Goal: Task Accomplishment & Management: Manage account settings

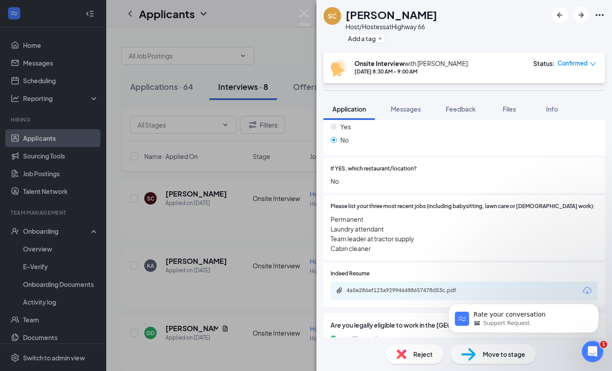
scroll to position [1, 0]
click at [455, 109] on span "Feedback" at bounding box center [461, 109] width 30 height 8
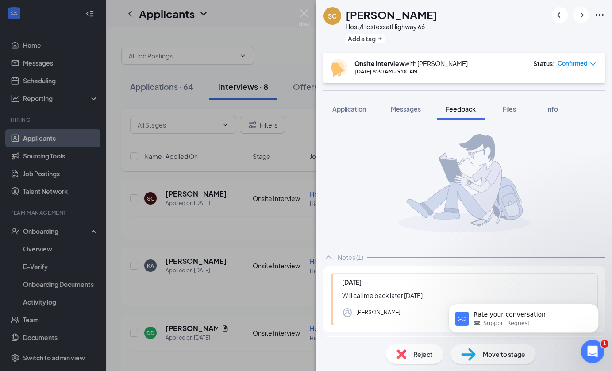
click at [594, 353] on icon "Open Intercom Messenger" at bounding box center [592, 350] width 15 height 15
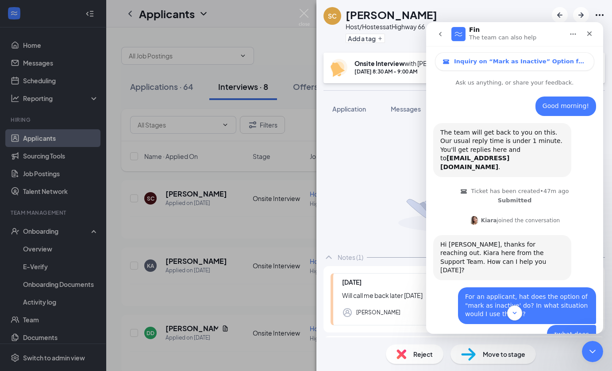
scroll to position [496, 0]
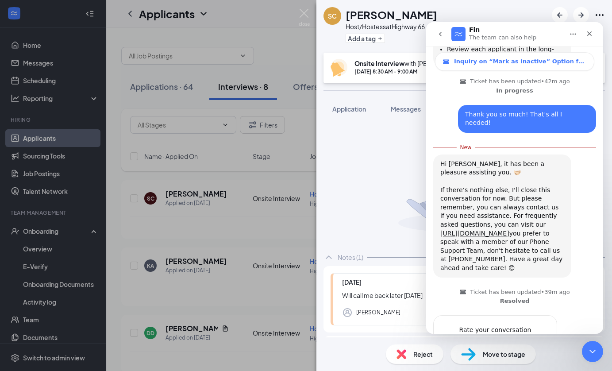
click at [541, 340] on span "Amazing" at bounding box center [537, 348] width 16 height 16
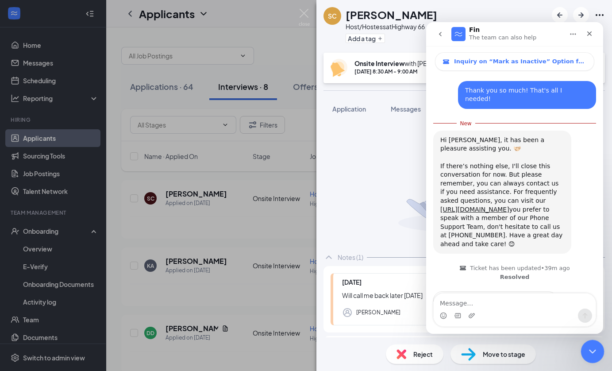
scroll to position [542, 0]
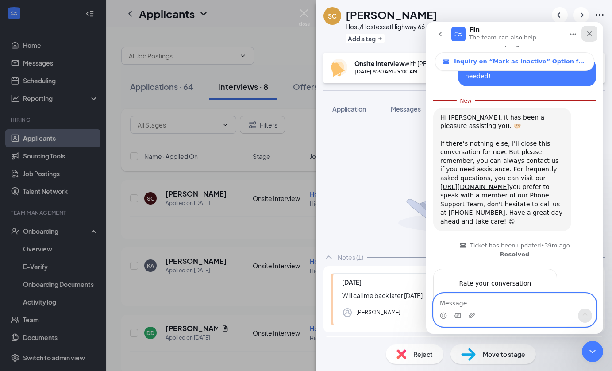
click at [589, 34] on icon "Close" at bounding box center [589, 33] width 7 height 7
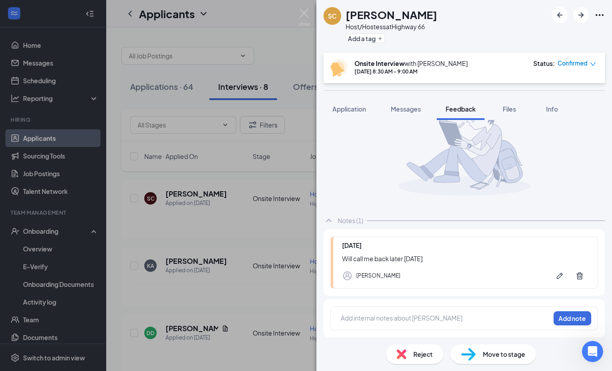
scroll to position [37, 0]
click at [414, 319] on div at bounding box center [445, 318] width 209 height 9
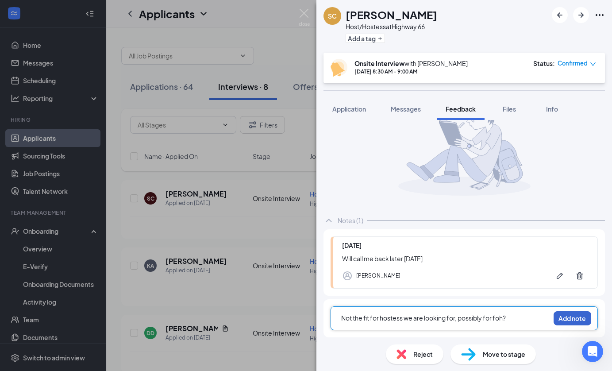
click at [573, 318] on button "Add note" at bounding box center [573, 318] width 38 height 14
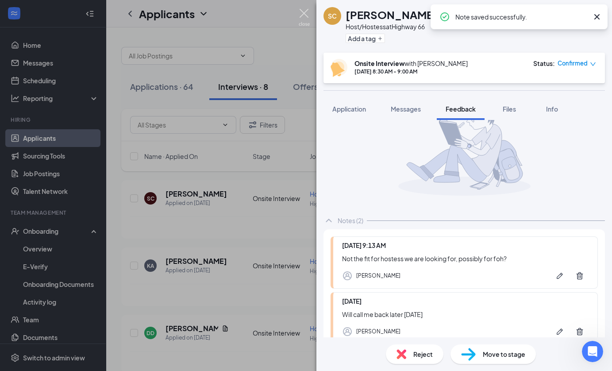
click at [304, 12] on img at bounding box center [304, 17] width 11 height 17
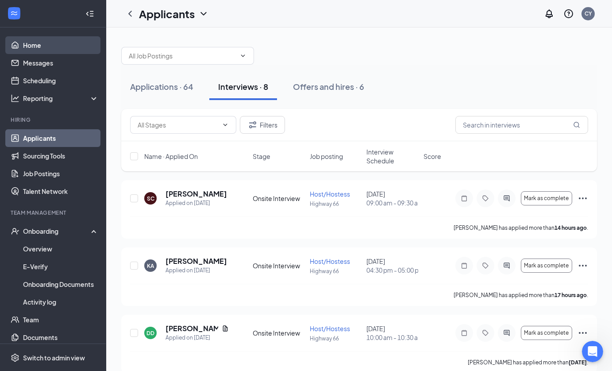
click at [33, 43] on link "Home" at bounding box center [61, 45] width 76 height 18
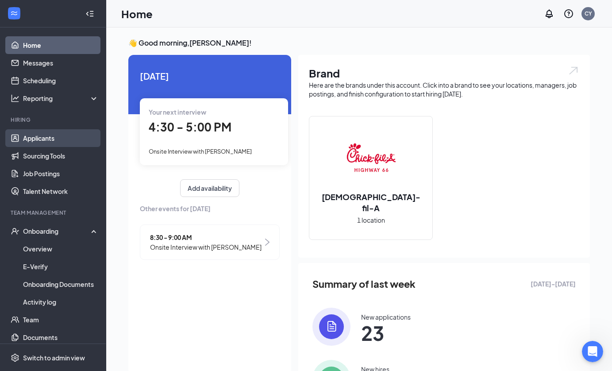
click at [46, 139] on link "Applicants" at bounding box center [61, 138] width 76 height 18
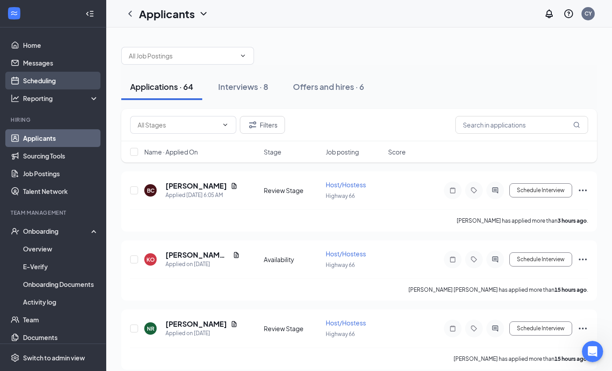
click at [46, 81] on link "Scheduling" at bounding box center [61, 81] width 76 height 18
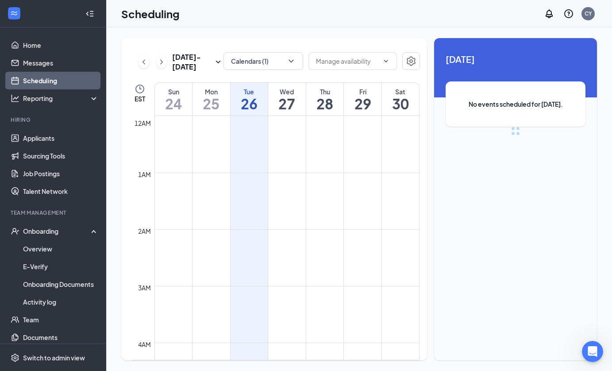
scroll to position [435, 0]
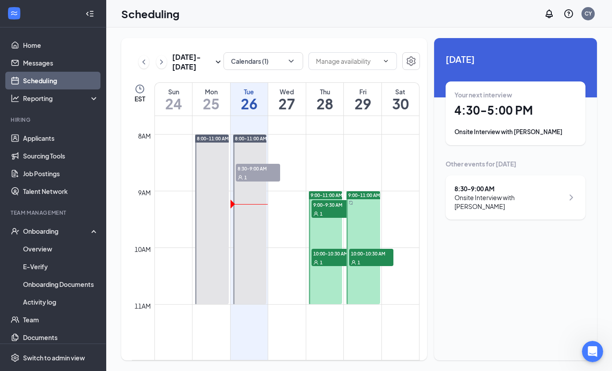
click at [330, 216] on div "1" at bounding box center [334, 213] width 44 height 9
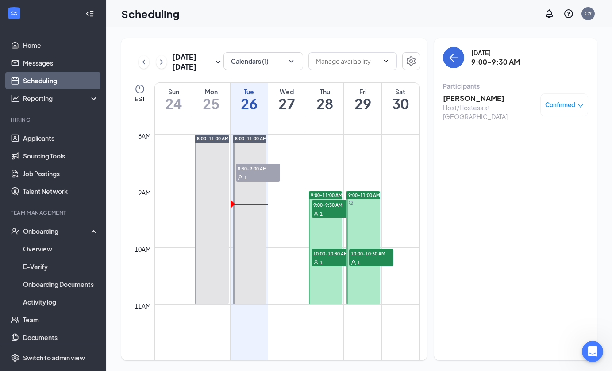
click at [333, 262] on div "1" at bounding box center [334, 262] width 44 height 9
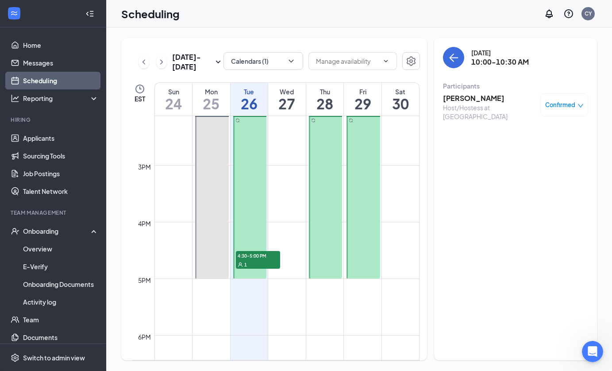
scroll to position [802, 0]
click at [262, 261] on div "1" at bounding box center [258, 264] width 44 height 9
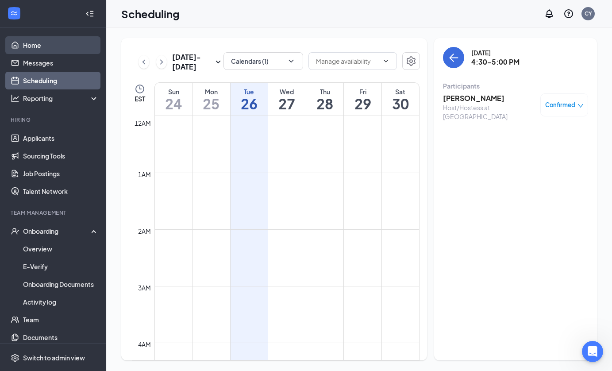
click at [31, 46] on link "Home" at bounding box center [61, 45] width 76 height 18
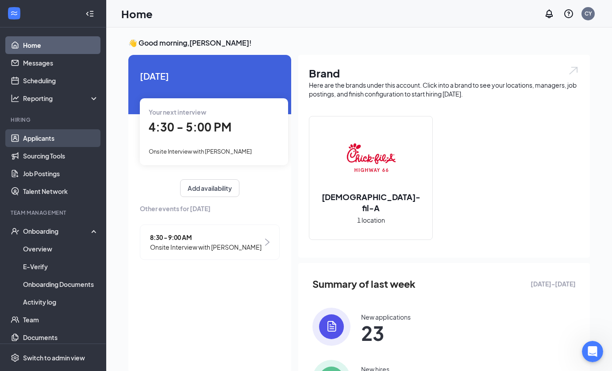
click at [39, 137] on link "Applicants" at bounding box center [61, 138] width 76 height 18
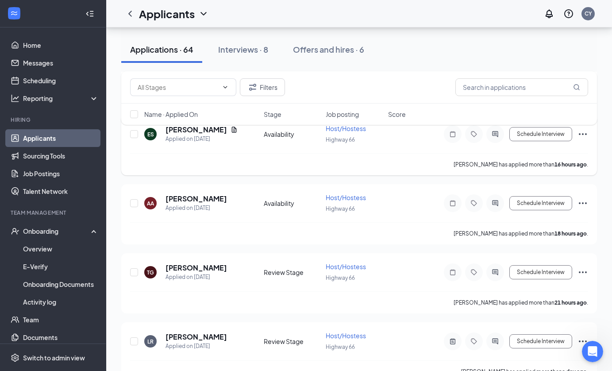
scroll to position [262, 0]
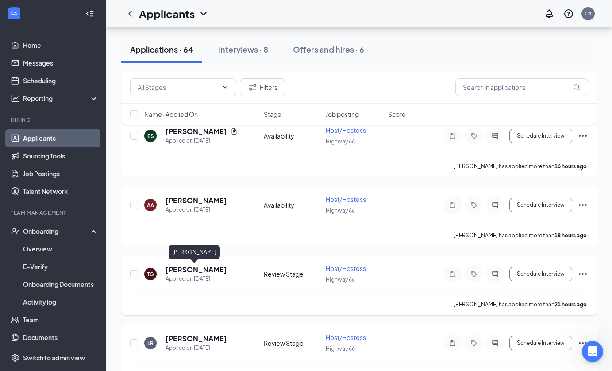
click at [189, 270] on h5 "[PERSON_NAME]" at bounding box center [197, 270] width 62 height 10
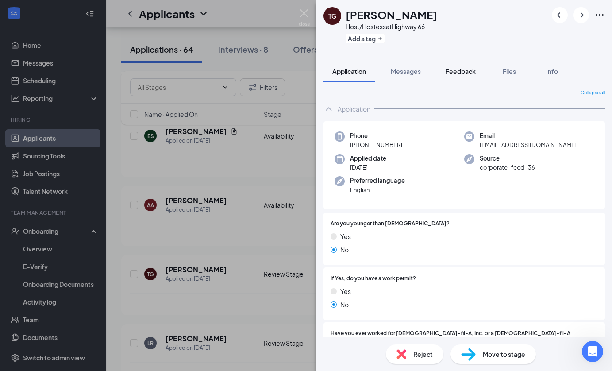
click at [454, 77] on button "Feedback" at bounding box center [461, 71] width 48 height 22
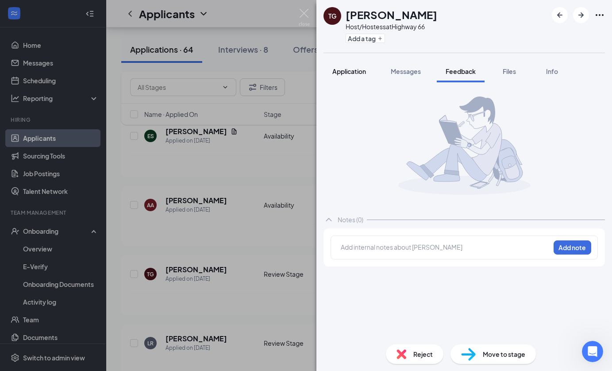
click at [343, 74] on span "Application" at bounding box center [350, 71] width 34 height 8
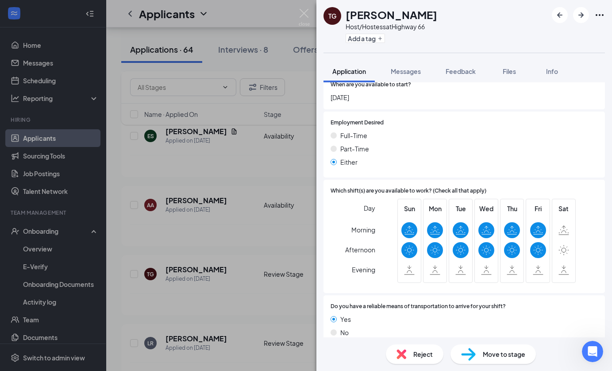
scroll to position [483, 0]
click at [198, 201] on div "TG [PERSON_NAME] Host/Hostess at Highway 66 Add a tag Application Messages Feed…" at bounding box center [306, 185] width 612 height 371
click at [301, 14] on img at bounding box center [304, 17] width 11 height 17
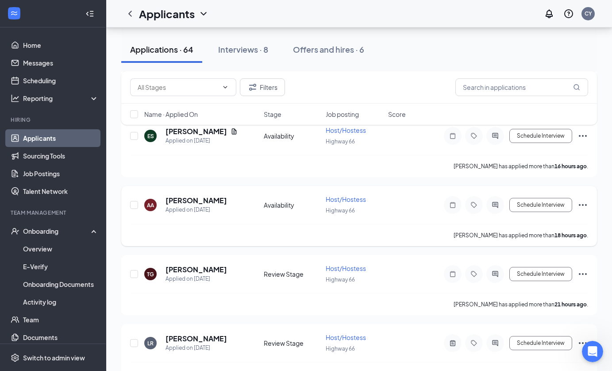
click at [194, 199] on h5 "[PERSON_NAME]" at bounding box center [197, 201] width 62 height 10
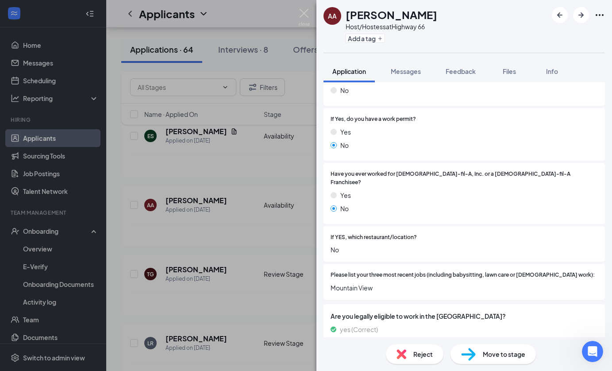
scroll to position [189, 0]
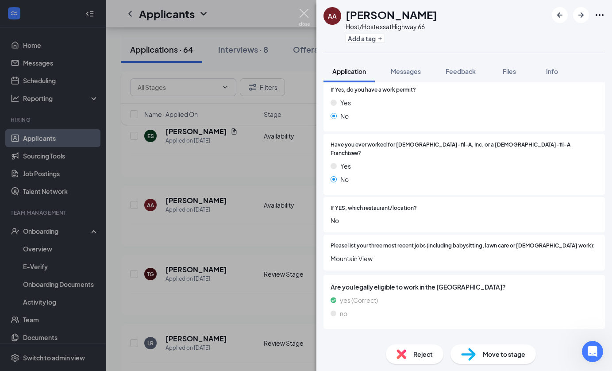
click at [308, 14] on img at bounding box center [304, 17] width 11 height 17
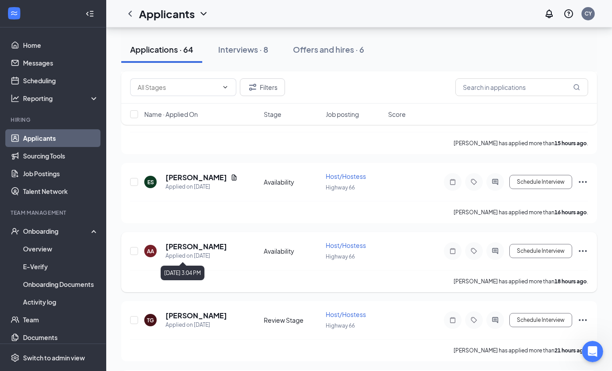
scroll to position [206, 0]
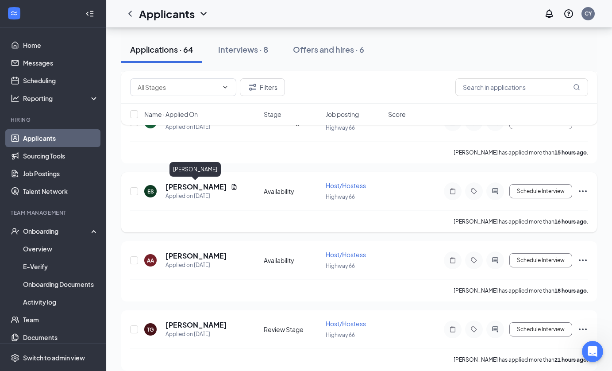
click at [205, 186] on h5 "[PERSON_NAME]" at bounding box center [197, 187] width 62 height 10
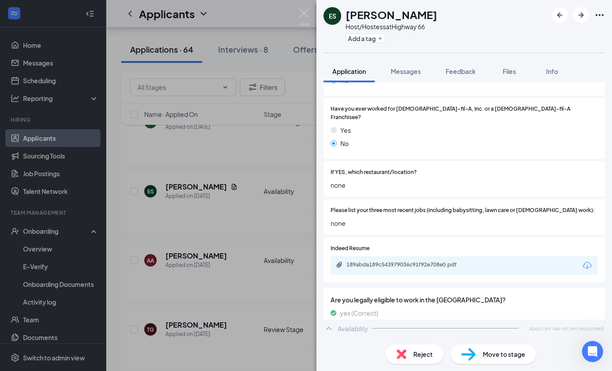
scroll to position [236, 0]
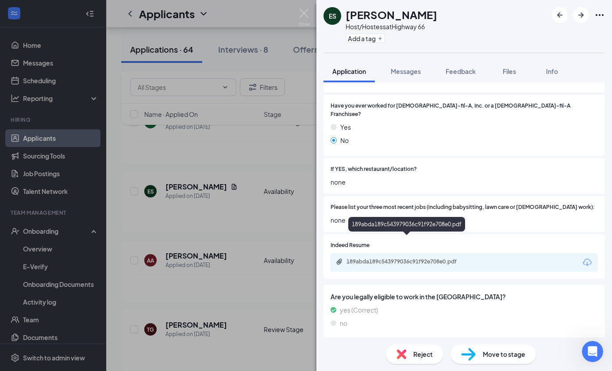
click at [405, 258] on div "189abda189c543979036c91f92e708e0.pdf" at bounding box center [409, 261] width 124 height 7
click at [304, 15] on img at bounding box center [304, 17] width 11 height 17
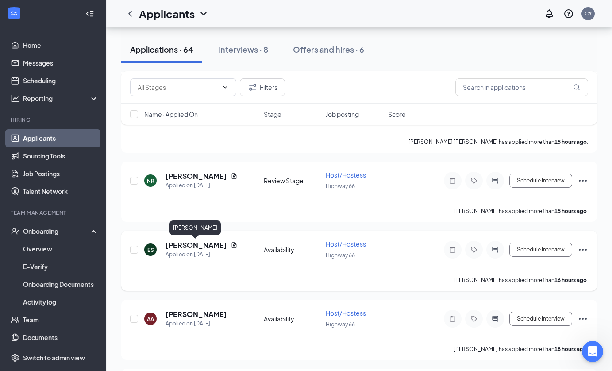
scroll to position [143, 0]
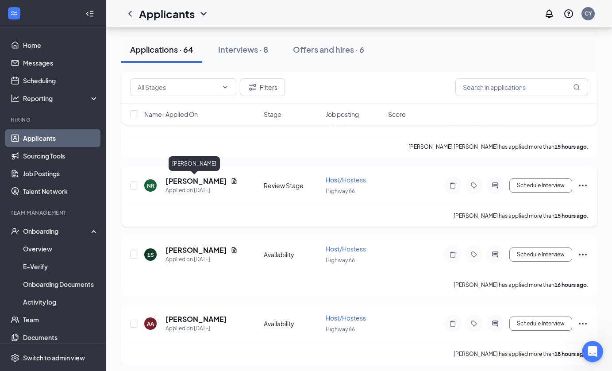
click at [199, 182] on h5 "[PERSON_NAME]" at bounding box center [197, 181] width 62 height 10
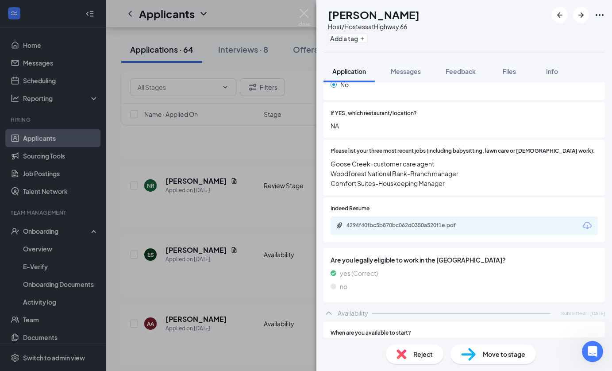
scroll to position [283, 0]
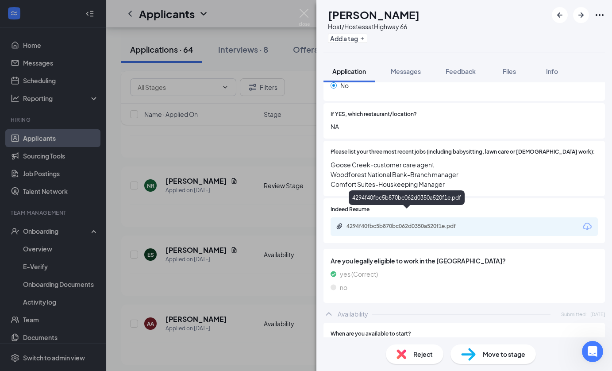
click at [442, 223] on div "4294f40fbc5b870bc062d0350a520f1e.pdf" at bounding box center [409, 226] width 124 height 7
click at [309, 12] on img at bounding box center [304, 17] width 11 height 17
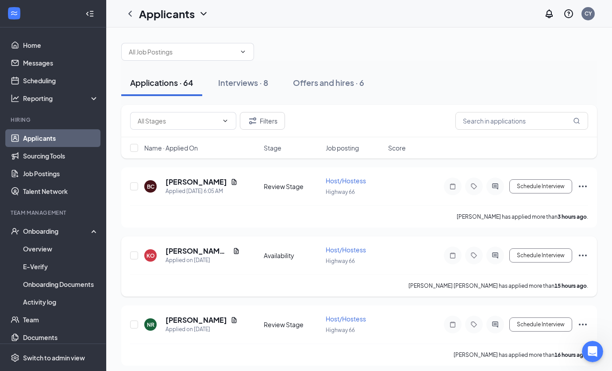
scroll to position [5, 0]
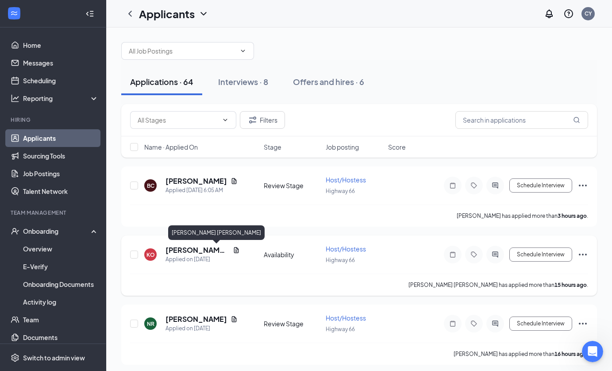
click at [186, 247] on h5 "[PERSON_NAME] [PERSON_NAME]" at bounding box center [198, 250] width 64 height 10
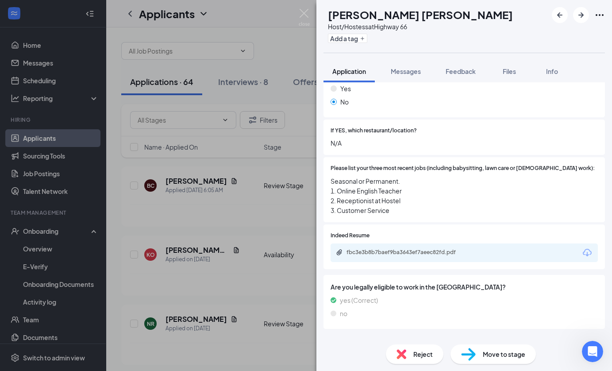
scroll to position [266, 0]
click at [391, 249] on div "fbc3e3b8b7baef9ba3643ef7aeec82fd.pdf" at bounding box center [409, 252] width 124 height 7
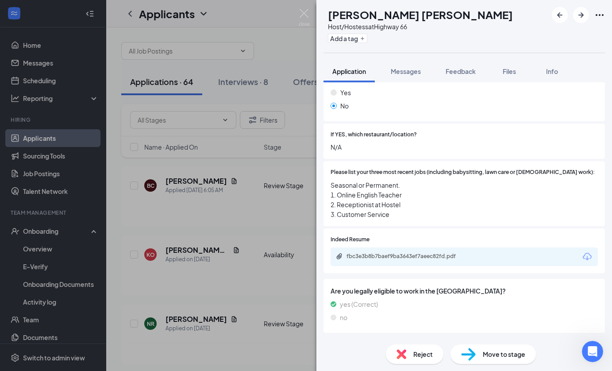
click at [221, 240] on div "[PERSON_NAME] [PERSON_NAME] Host/Hostess at Highway 66 Add a tag Application Me…" at bounding box center [306, 185] width 612 height 371
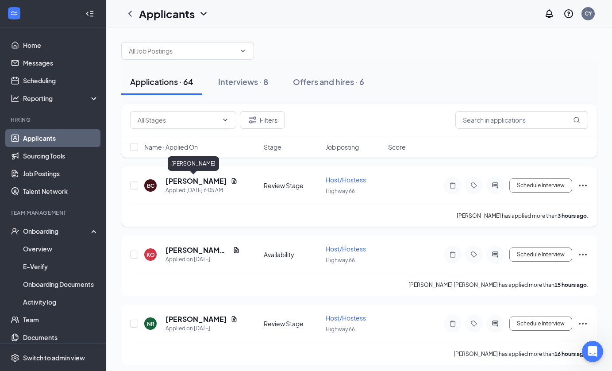
click at [182, 180] on h5 "[PERSON_NAME]" at bounding box center [197, 181] width 62 height 10
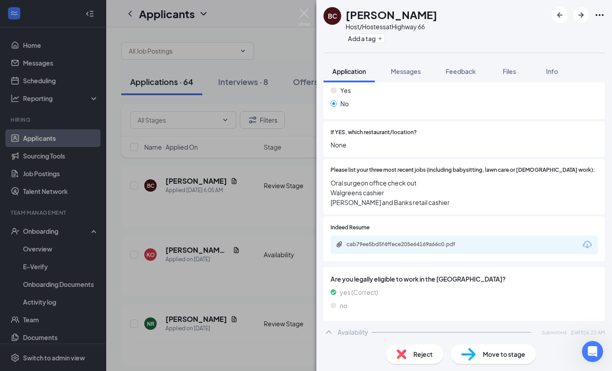
scroll to position [271, 0]
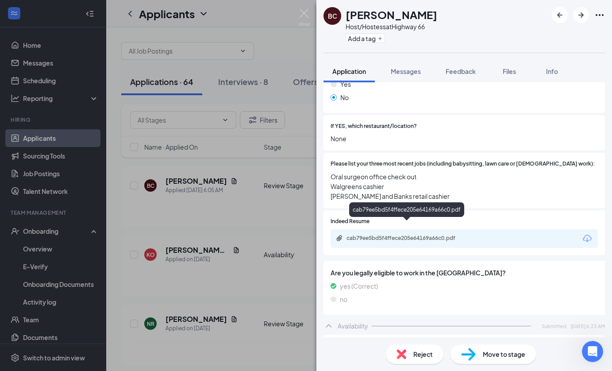
click at [387, 235] on div "cab79ee5bd5f4ffece205e64169a66c0.pdf" at bounding box center [407, 239] width 143 height 8
click at [303, 13] on img at bounding box center [304, 17] width 11 height 17
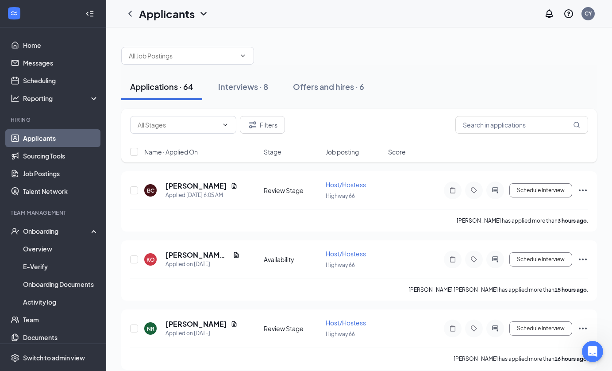
click at [52, 139] on link "Applicants" at bounding box center [61, 138] width 76 height 18
click at [474, 130] on input "text" at bounding box center [522, 125] width 133 height 18
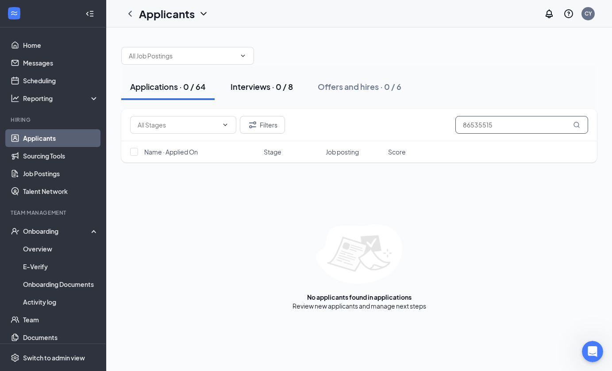
type input "86535515"
click at [281, 82] on div "Interviews · 0 / 8" at bounding box center [262, 86] width 62 height 11
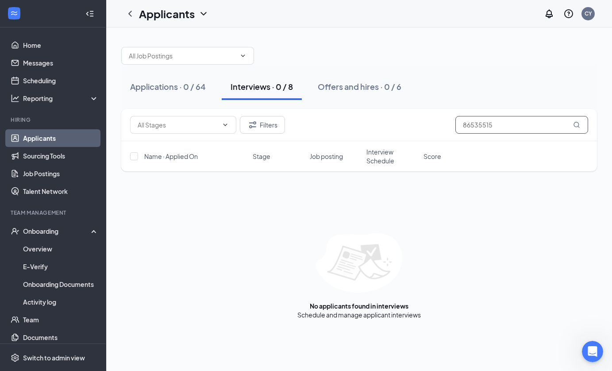
click at [523, 129] on input "86535515" at bounding box center [522, 125] width 133 height 18
type input "8"
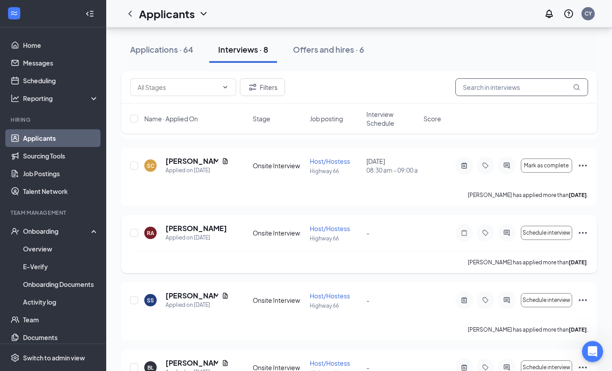
scroll to position [314, 0]
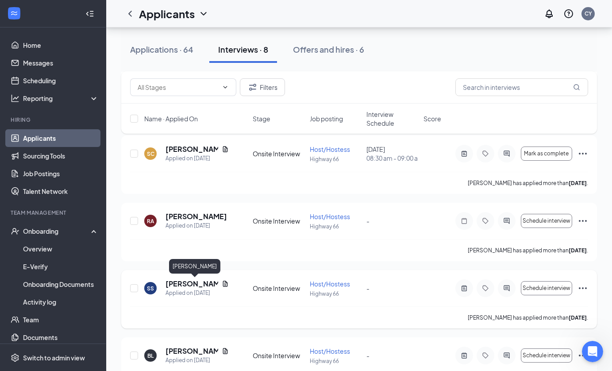
click at [184, 285] on h5 "[PERSON_NAME]" at bounding box center [192, 284] width 53 height 10
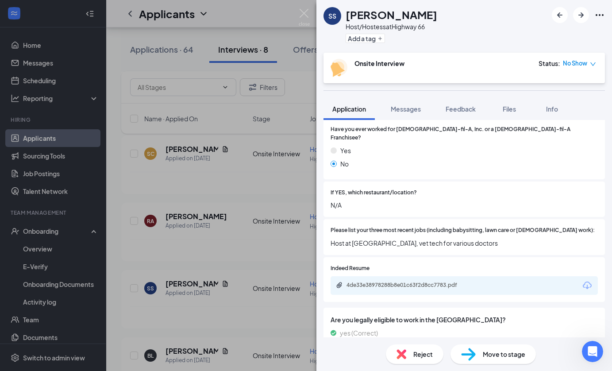
scroll to position [245, 0]
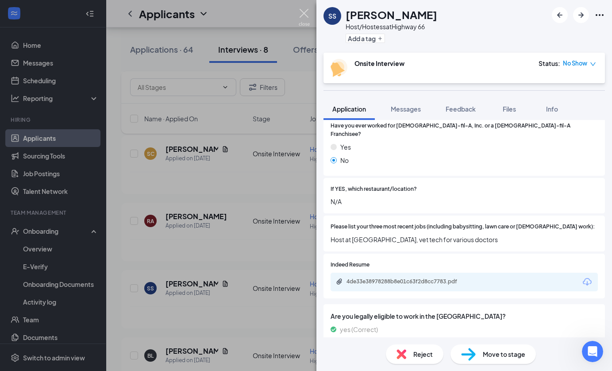
click at [302, 16] on img at bounding box center [304, 17] width 11 height 17
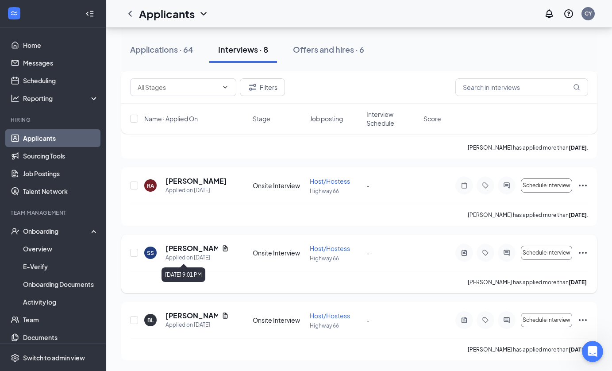
scroll to position [349, 0]
click at [185, 317] on h5 "[PERSON_NAME]" at bounding box center [192, 316] width 53 height 10
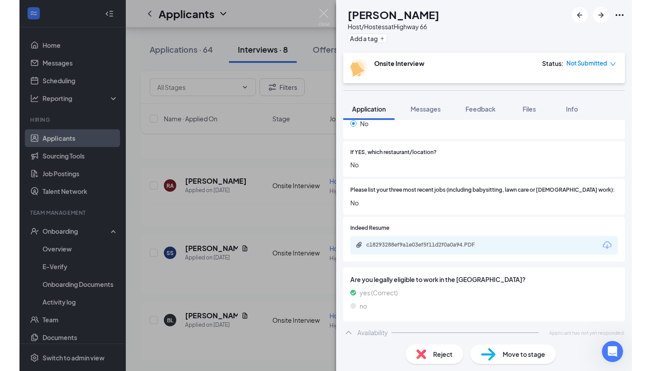
scroll to position [274, 0]
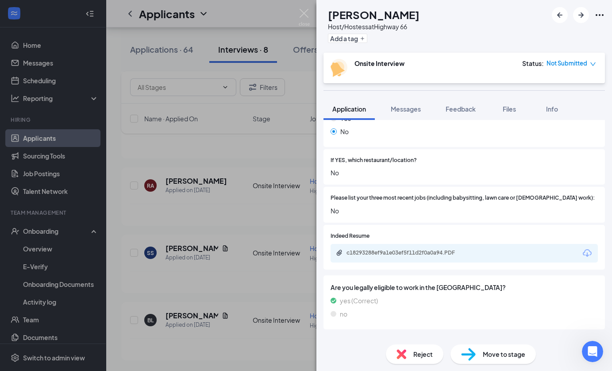
click at [440, 249] on div "c18293288ef9a1e03ef5f11d2f0a0a94.PDF" at bounding box center [409, 252] width 124 height 7
click at [244, 155] on div "[PERSON_NAME] Host/Hostess at Highway 66 Add a tag Onsite Interview Status : No…" at bounding box center [306, 185] width 612 height 371
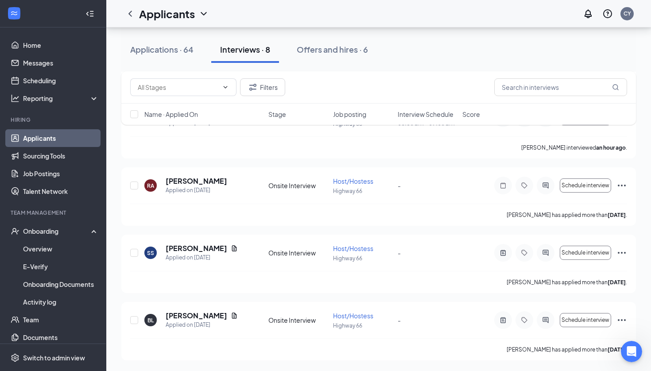
scroll to position [341, 0]
click at [73, 77] on link "Scheduling" at bounding box center [61, 81] width 76 height 18
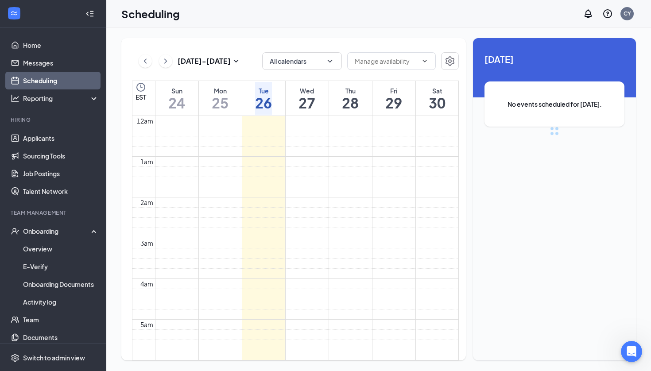
scroll to position [435, 0]
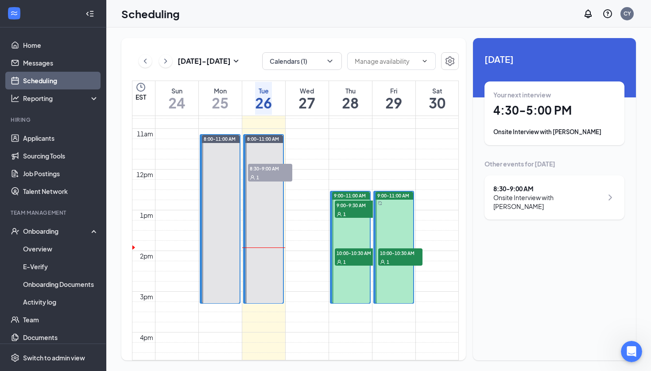
click at [360, 214] on div "1" at bounding box center [357, 213] width 44 height 9
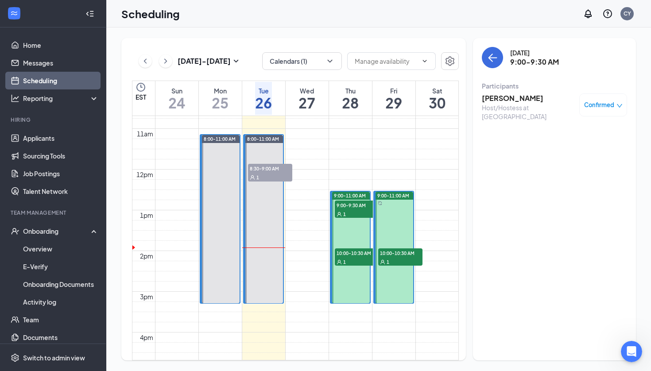
click at [353, 193] on span "9:00-11:00 AM" at bounding box center [350, 196] width 32 height 6
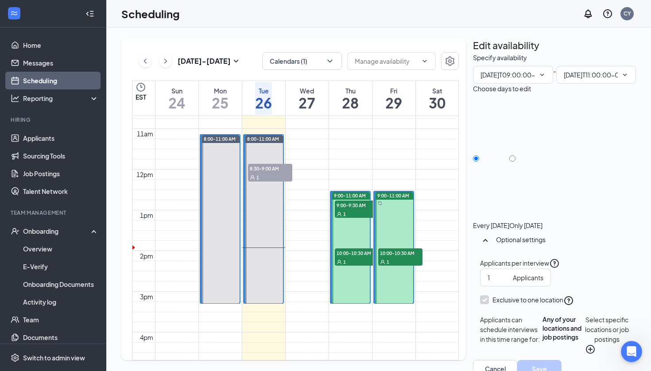
type input "09:00 AM"
type input "11:00 AM"
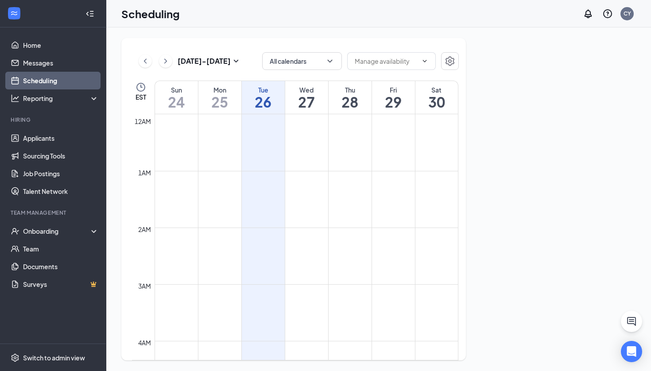
scroll to position [435, 0]
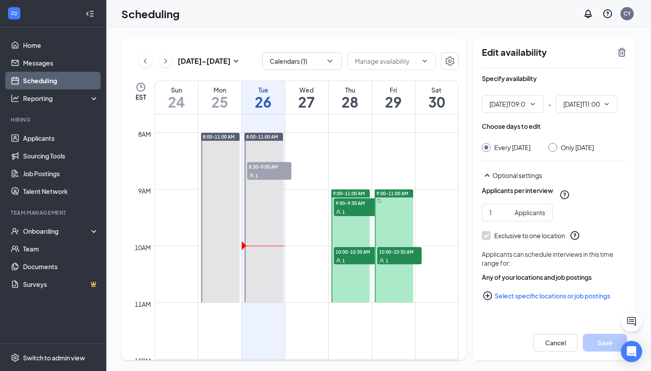
type input "09:00 AM"
type input "11:00 AM"
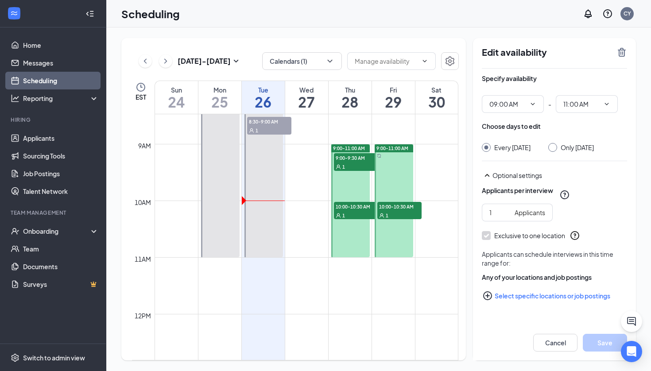
scroll to position [480, 0]
click at [355, 165] on div "1" at bounding box center [356, 166] width 44 height 9
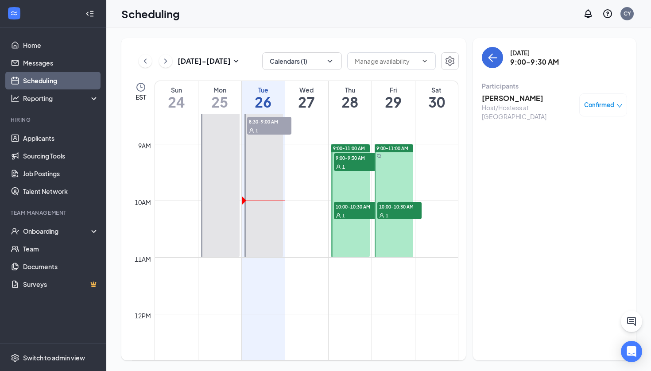
click at [358, 214] on div "1" at bounding box center [356, 215] width 44 height 9
